Goal: Register for event/course

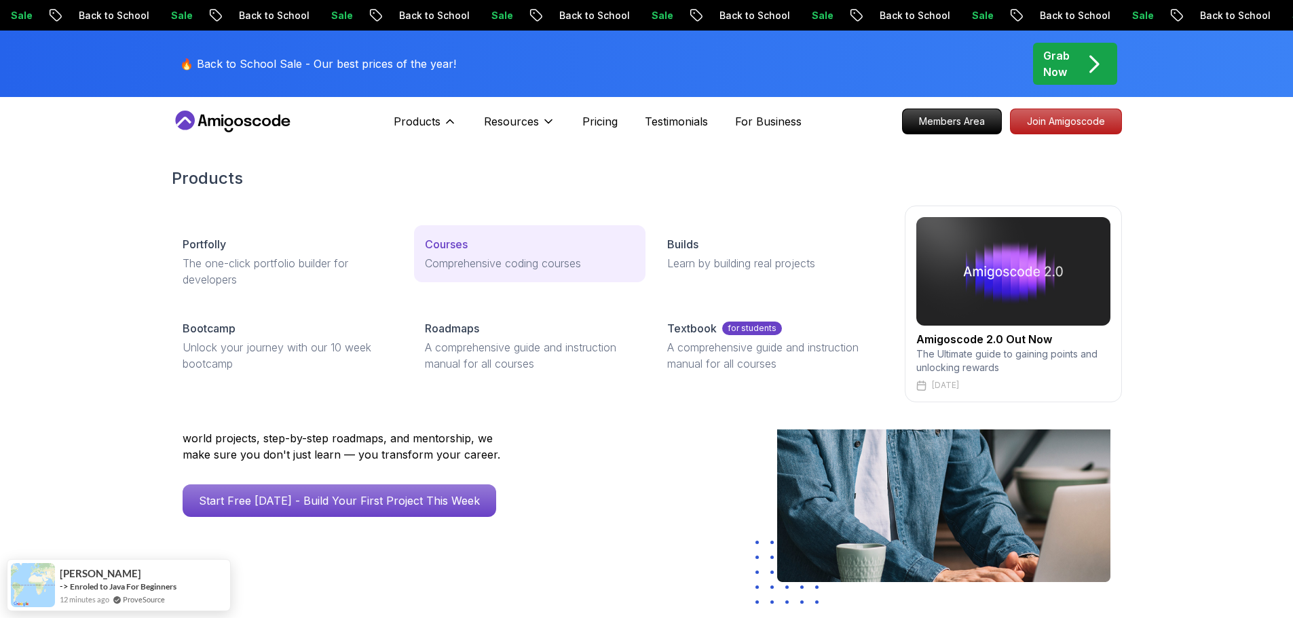
click at [438, 239] on p "Courses" at bounding box center [446, 244] width 43 height 16
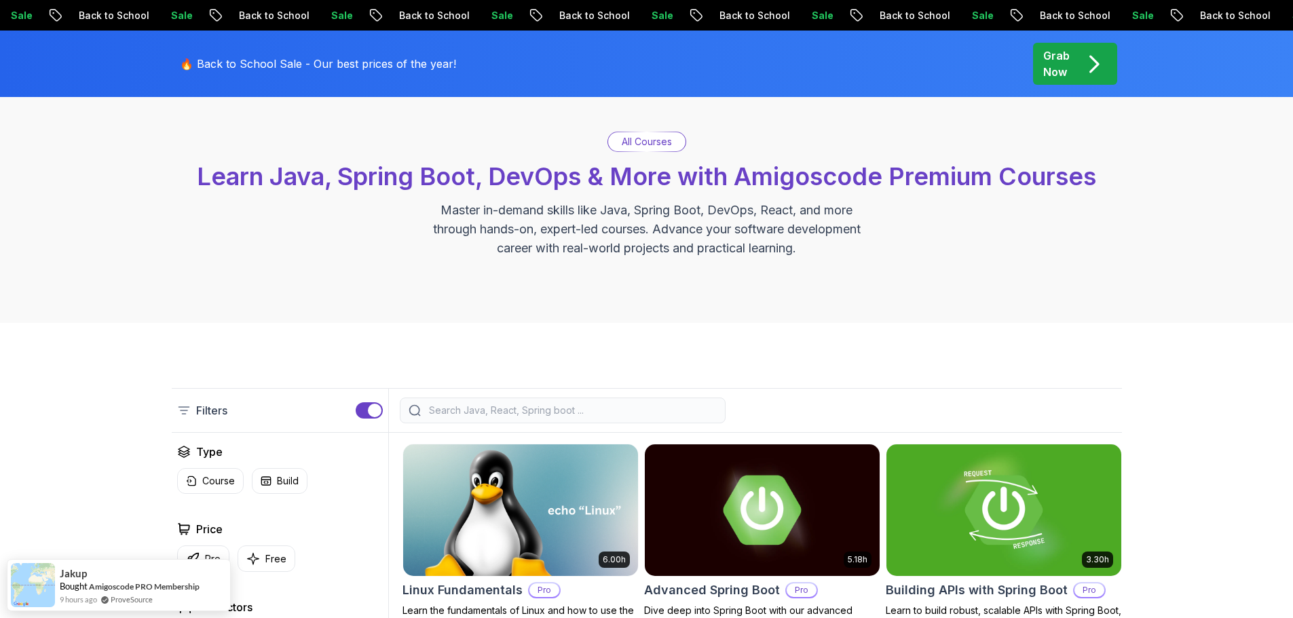
scroll to position [389, 0]
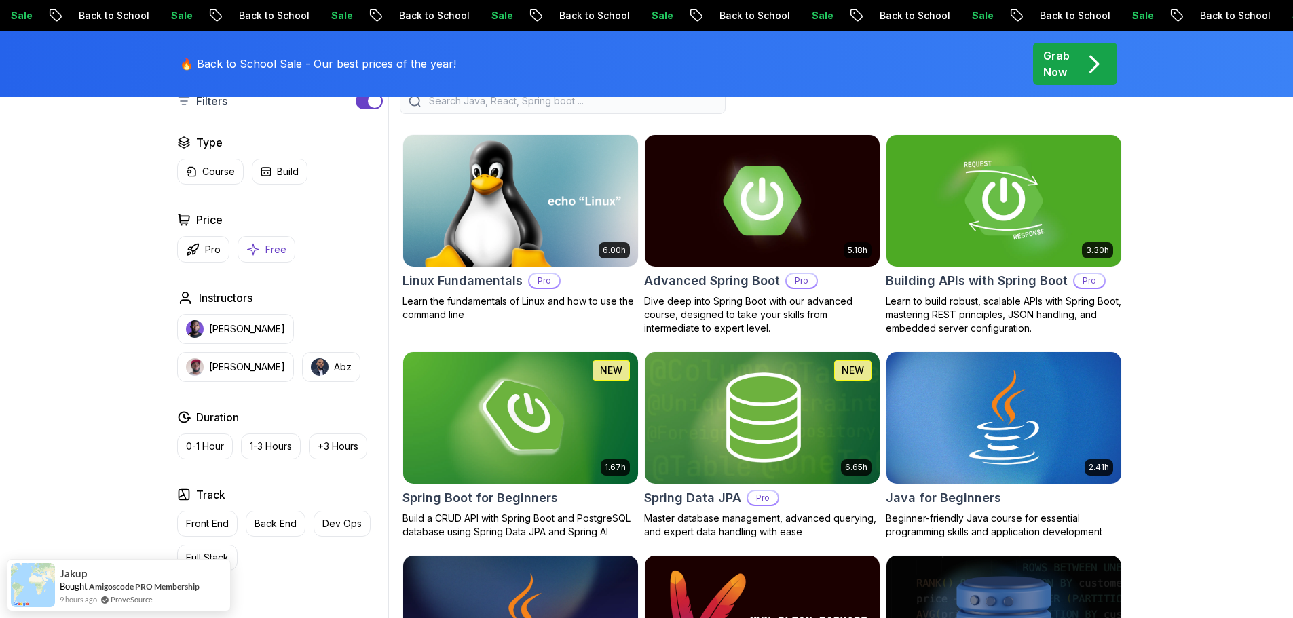
click at [267, 243] on p "Free" at bounding box center [275, 250] width 21 height 14
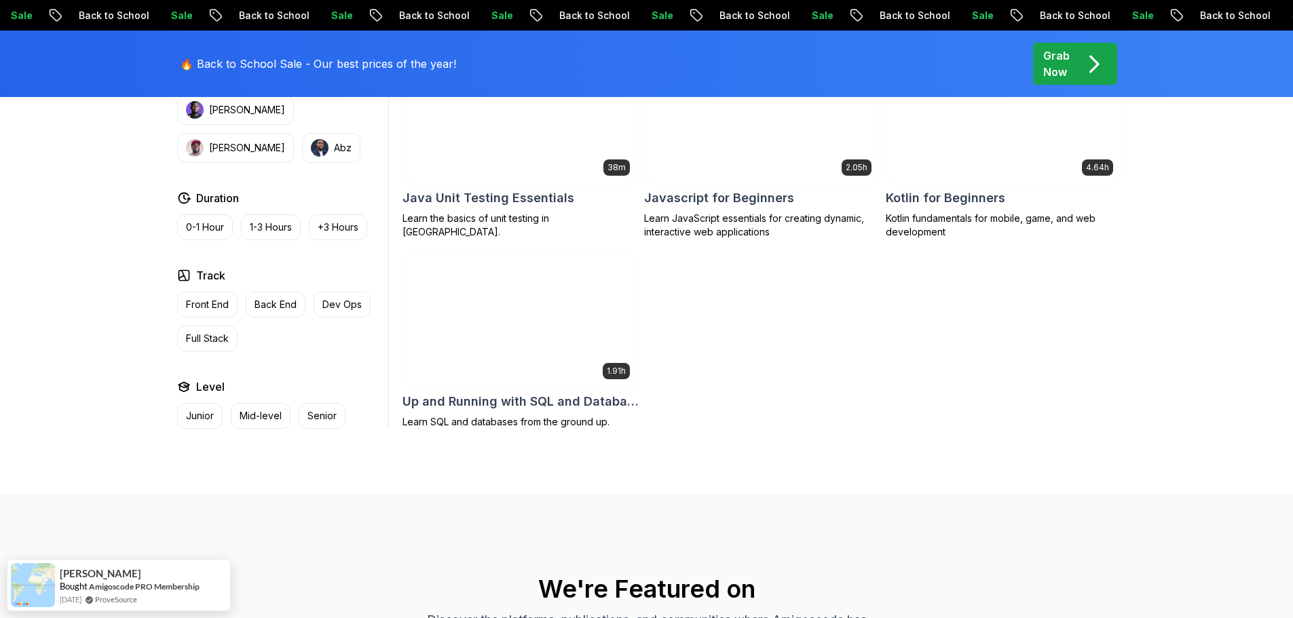
scroll to position [879, 0]
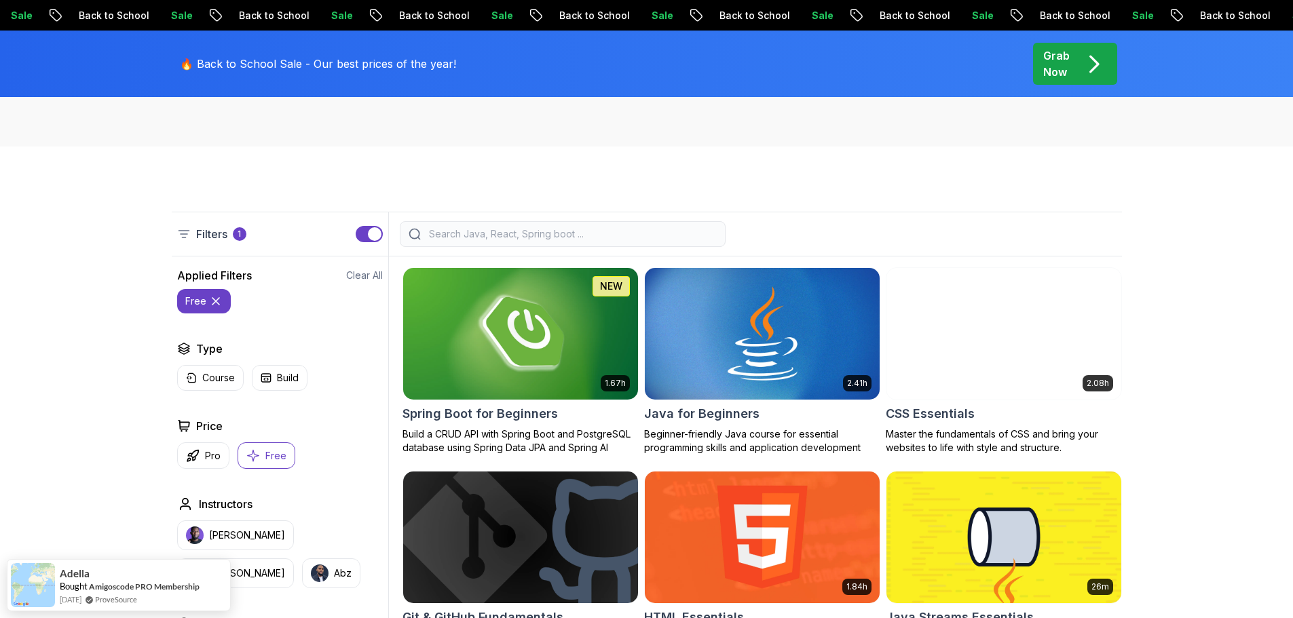
scroll to position [257, 0]
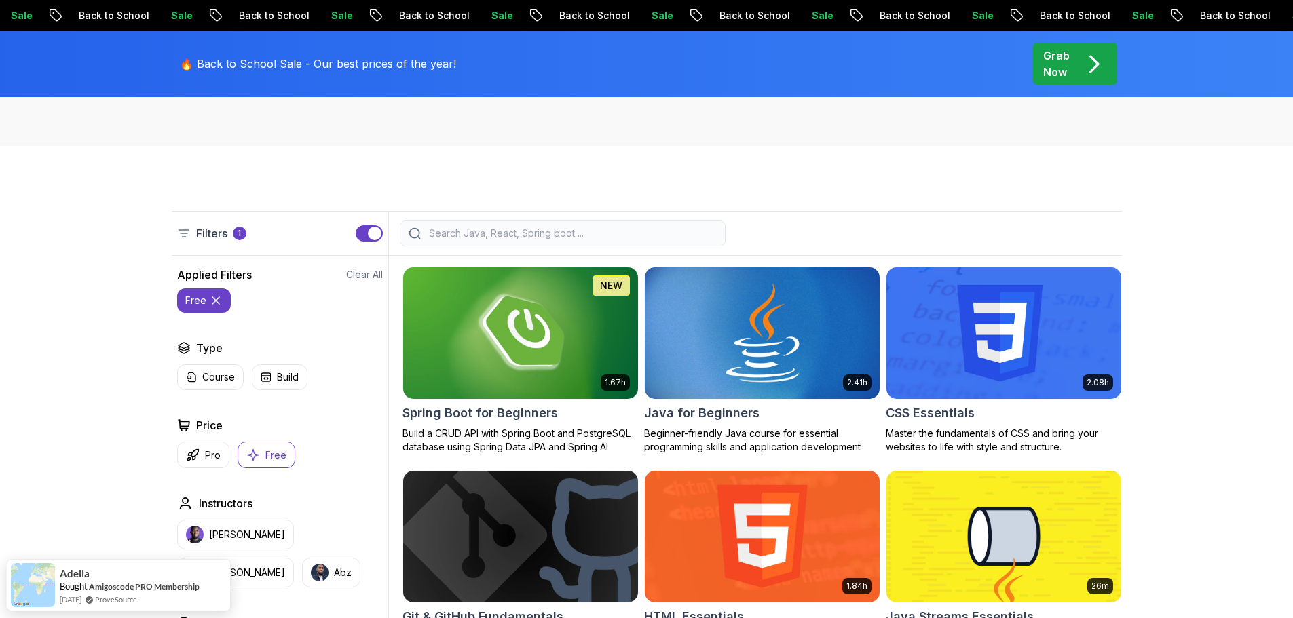
click at [755, 344] on img at bounding box center [762, 333] width 246 height 138
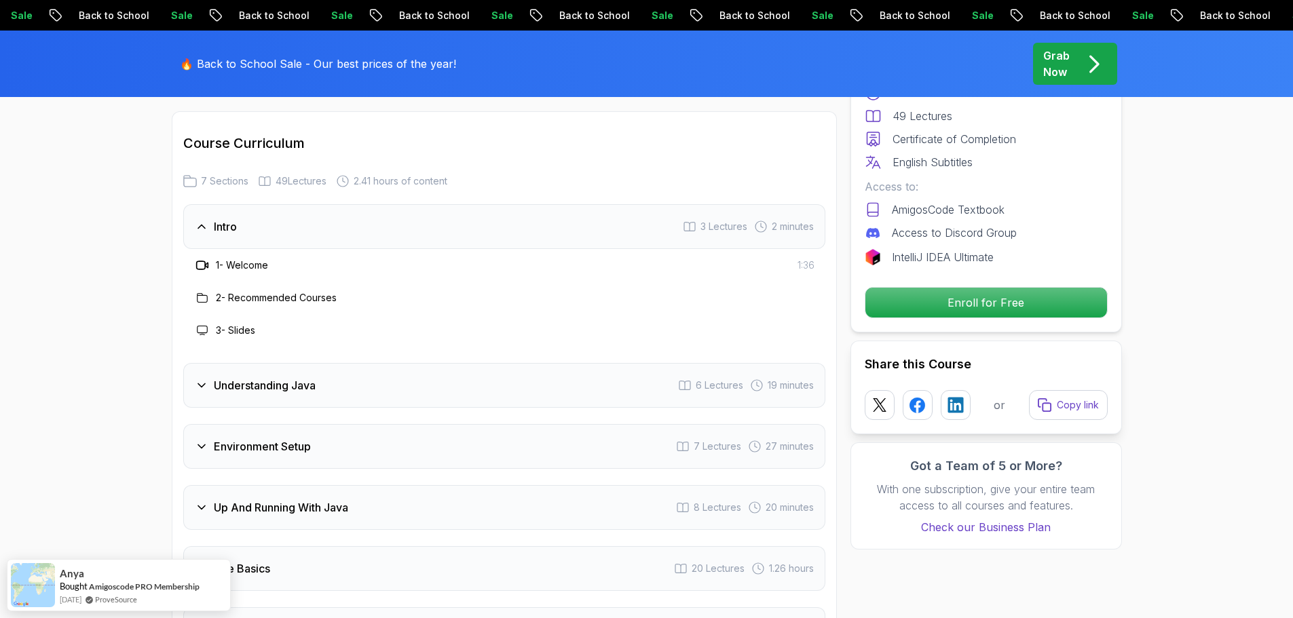
scroll to position [1939, 0]
click at [548, 362] on div "Understanding Java 6 Lectures 19 minutes" at bounding box center [504, 384] width 642 height 45
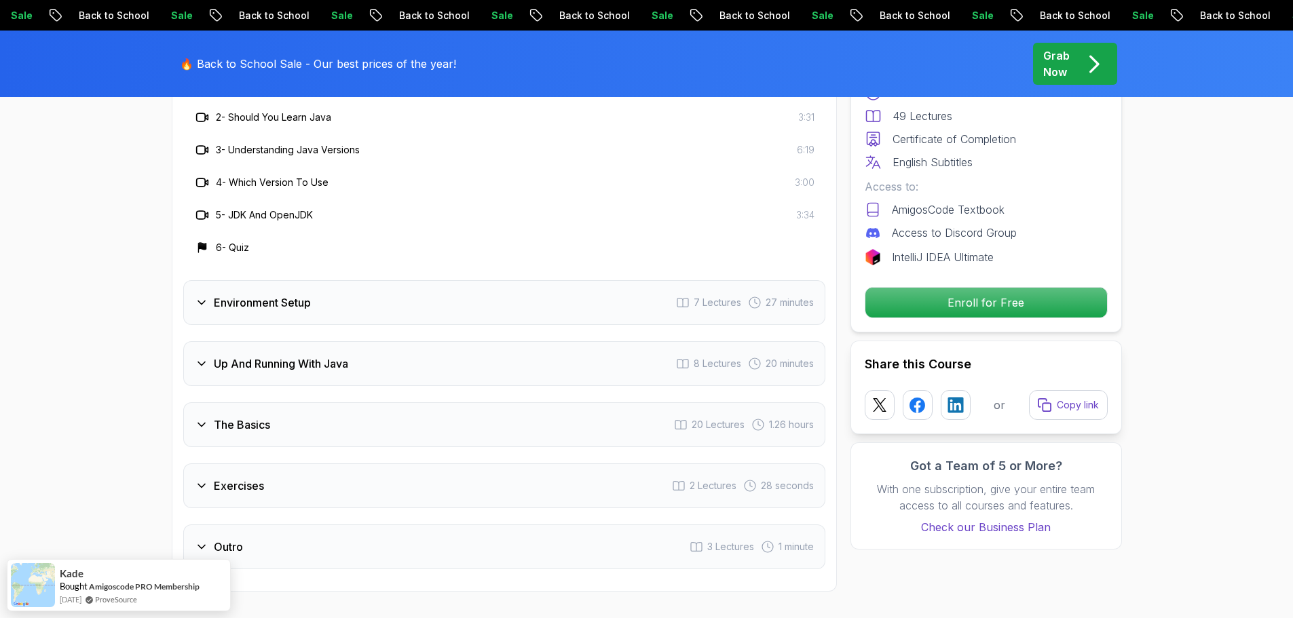
scroll to position [2210, 0]
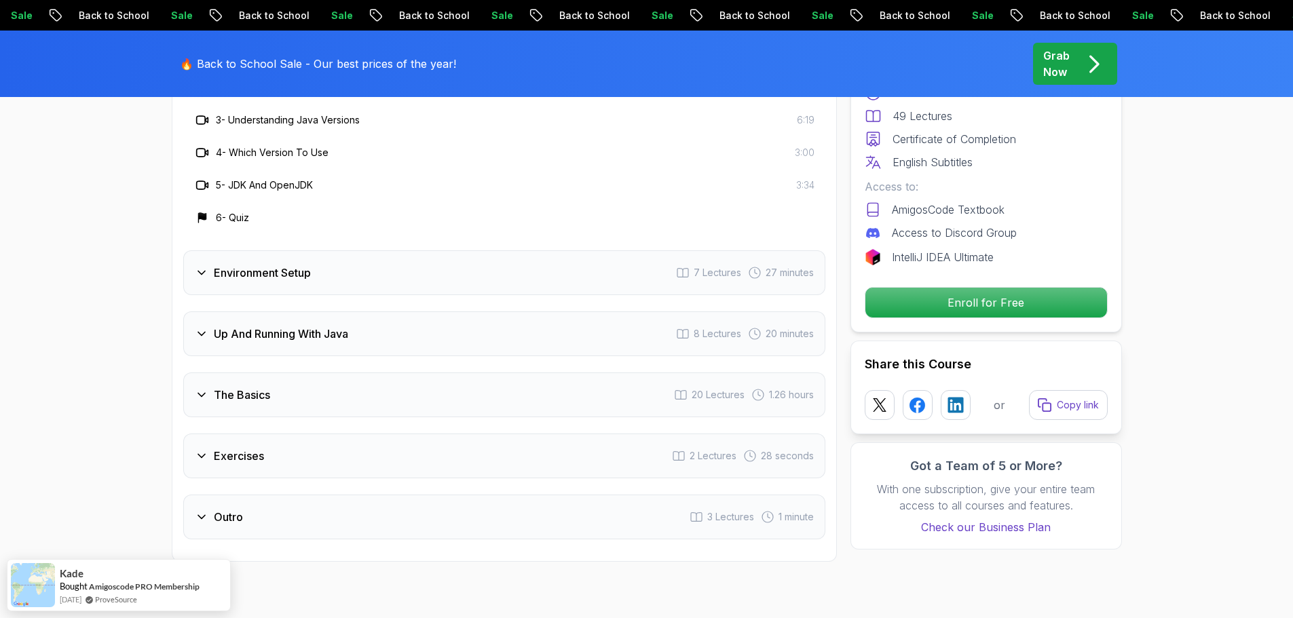
click at [374, 312] on div "Up And Running With Java 8 Lectures 20 minutes" at bounding box center [504, 334] width 642 height 45
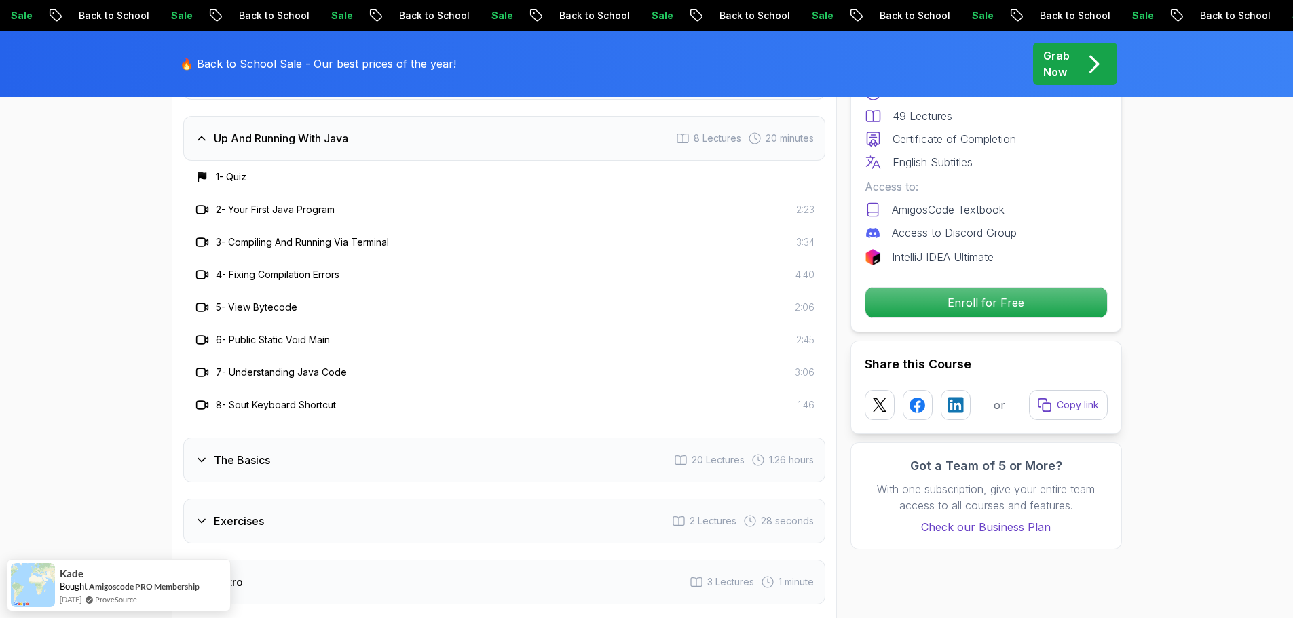
click at [280, 438] on div "The Basics 20 Lectures 1.26 hours" at bounding box center [504, 460] width 642 height 45
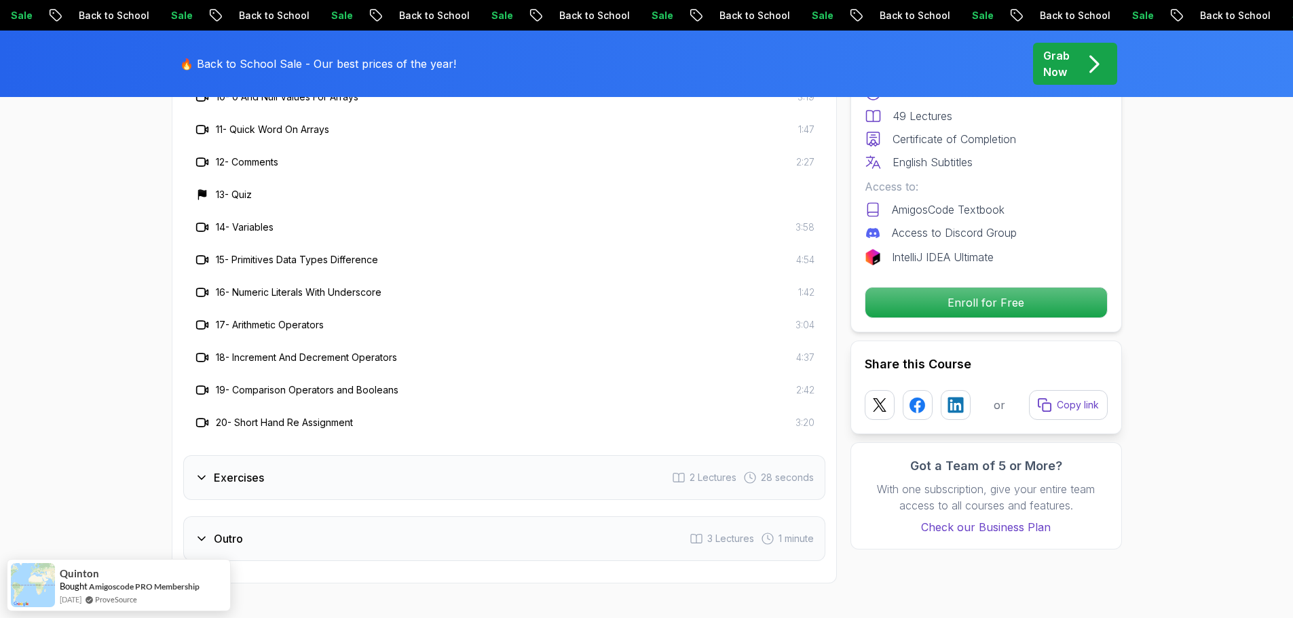
scroll to position [2645, 0]
click at [290, 455] on div "Exercises 2 Lectures 28 seconds" at bounding box center [504, 477] width 642 height 45
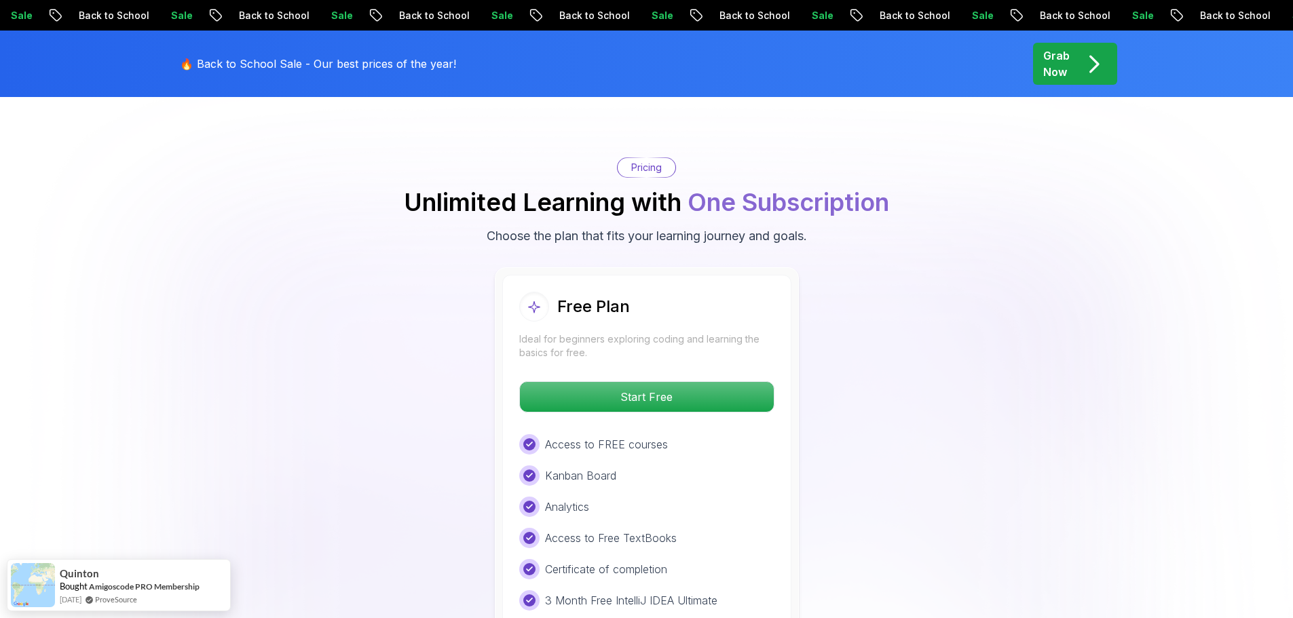
scroll to position [2659, 0]
click at [635, 382] on p "Start Free" at bounding box center [646, 396] width 241 height 29
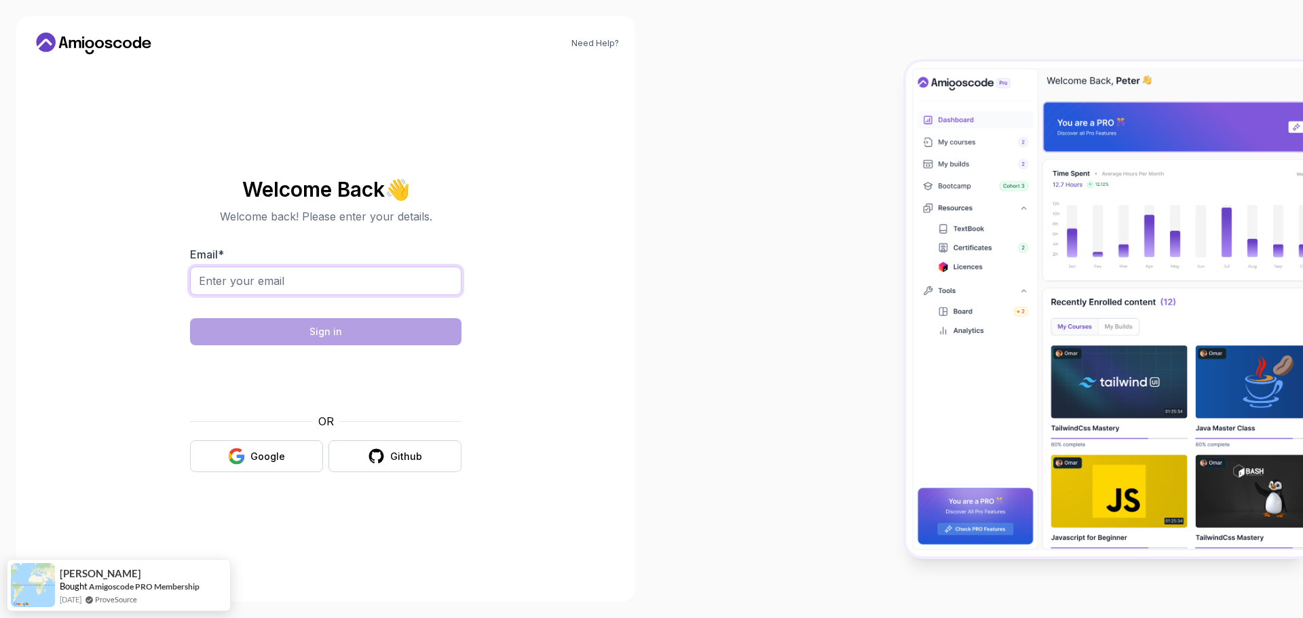
click at [395, 293] on input "Email *" at bounding box center [325, 281] width 271 height 29
type input "[EMAIL_ADDRESS][PERSON_NAME][DOMAIN_NAME]"
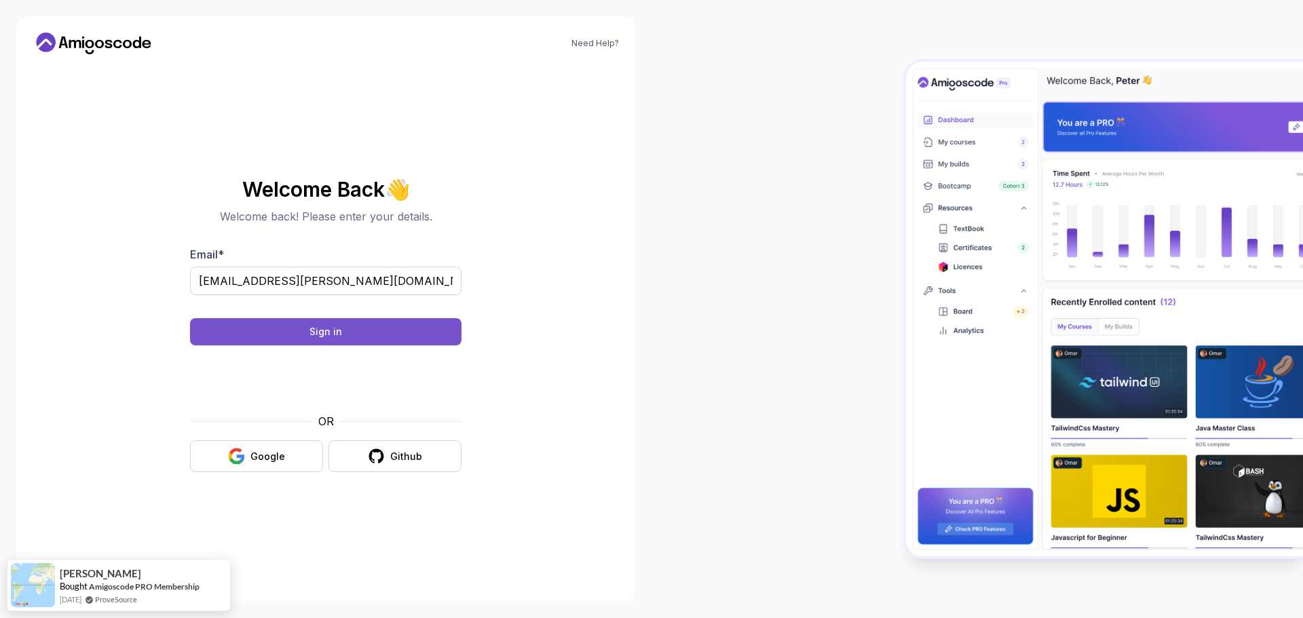
click at [373, 341] on button "Sign in" at bounding box center [325, 331] width 271 height 27
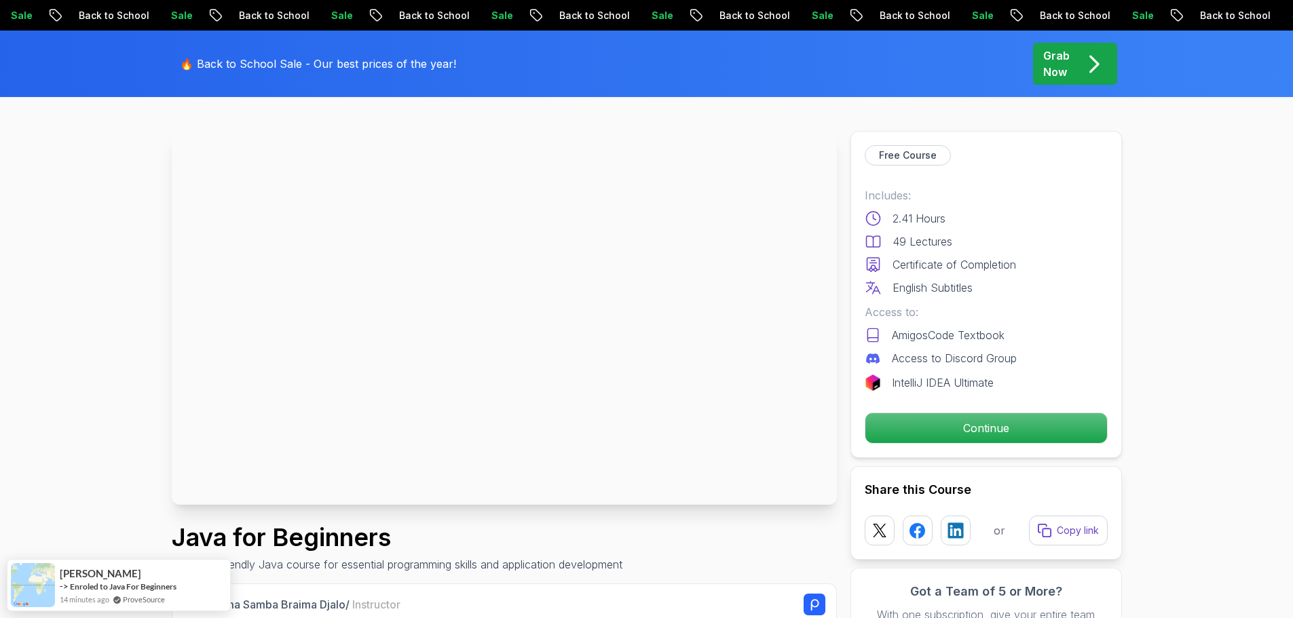
scroll to position [47, 0]
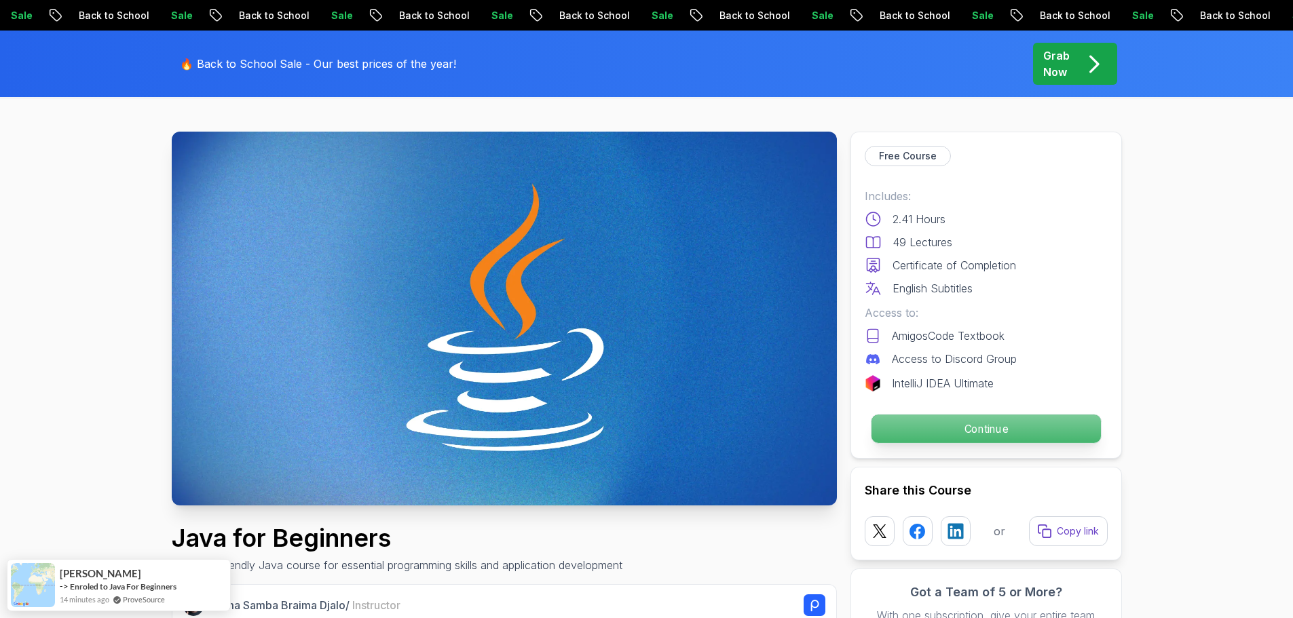
click at [943, 430] on p "Continue" at bounding box center [985, 429] width 229 height 29
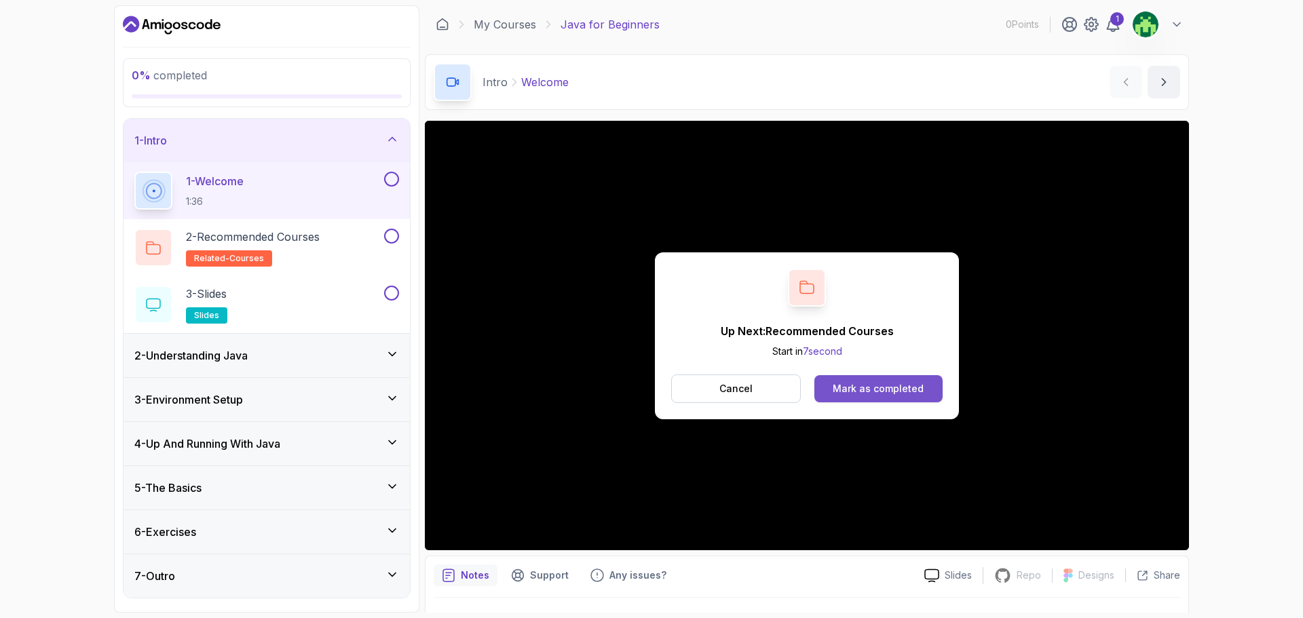
click at [867, 392] on div "Mark as completed" at bounding box center [878, 389] width 91 height 14
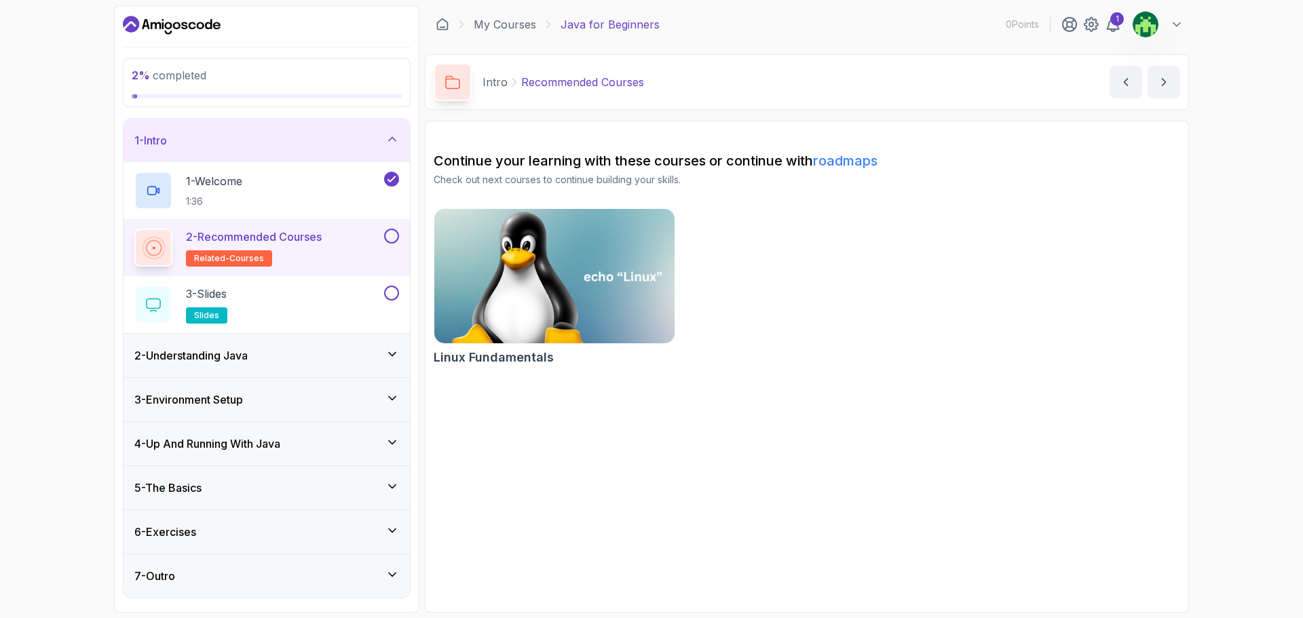
drag, startPoint x: 569, startPoint y: 310, endPoint x: 620, endPoint y: 316, distance: 51.9
click at [620, 316] on img at bounding box center [554, 276] width 252 height 141
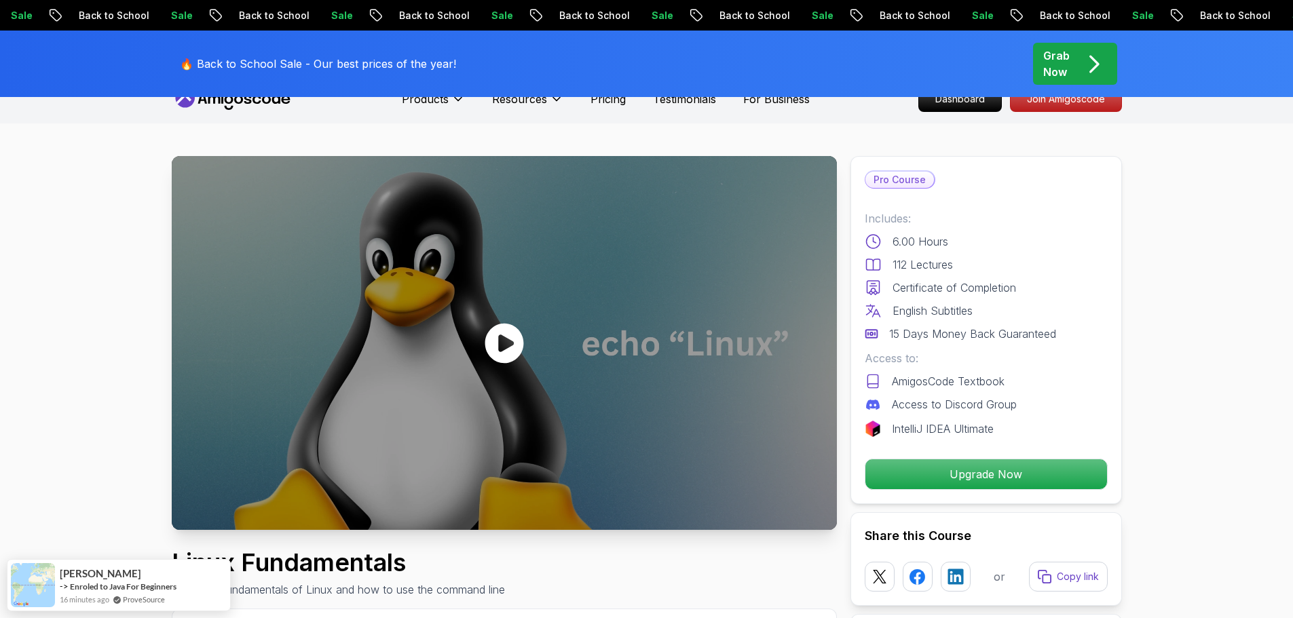
scroll to position [22, 0]
click at [494, 326] on icon at bounding box center [504, 344] width 41 height 41
